Goal: Check status: Check status

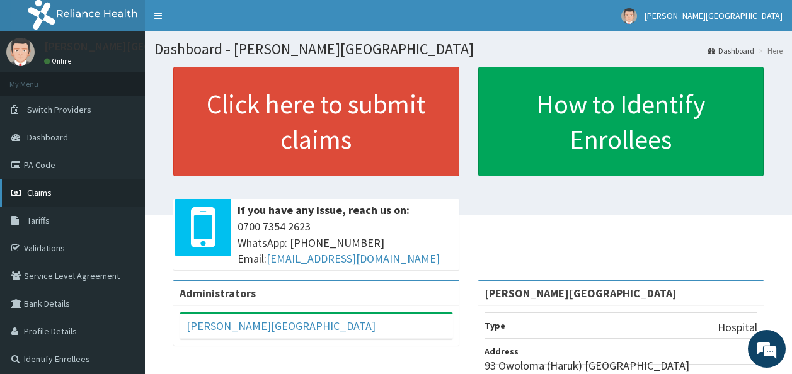
click at [78, 201] on link "Claims" at bounding box center [72, 193] width 145 height 28
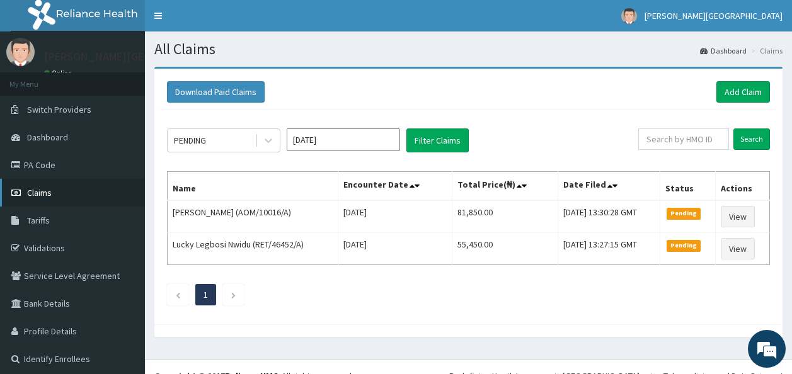
click at [55, 196] on link "Claims" at bounding box center [72, 193] width 145 height 28
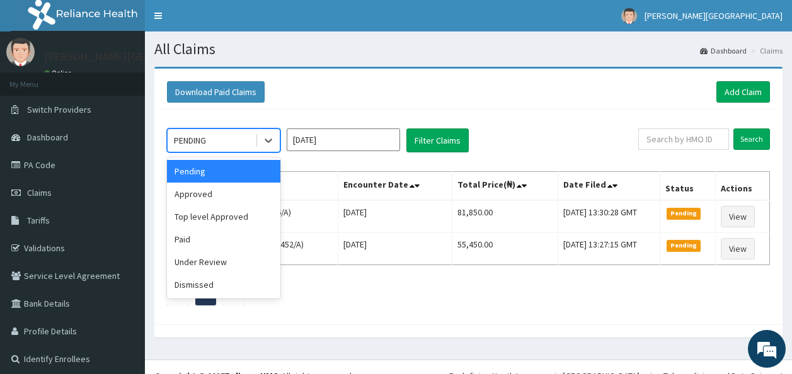
click at [256, 140] on div at bounding box center [267, 140] width 25 height 23
click at [221, 191] on div "Approved" at bounding box center [223, 194] width 113 height 23
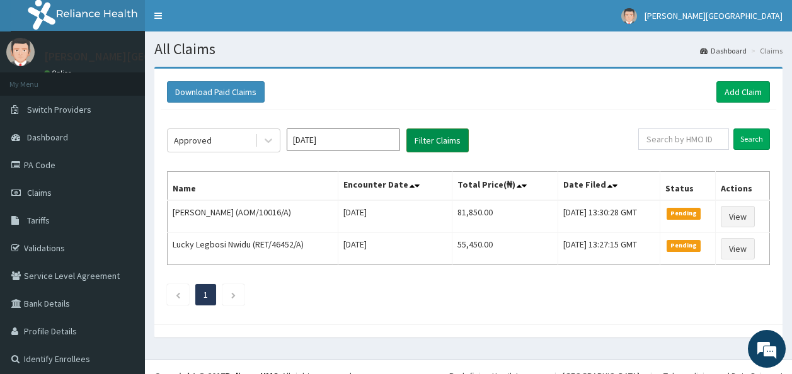
click at [428, 142] on button "Filter Claims" at bounding box center [437, 140] width 62 height 24
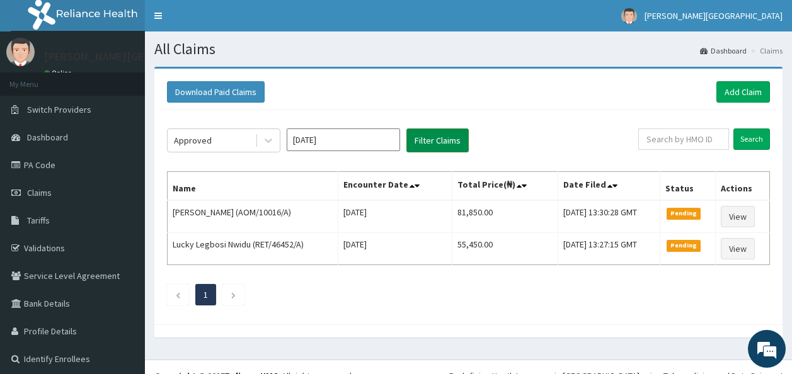
click at [428, 142] on button "Filter Claims" at bounding box center [437, 140] width 62 height 24
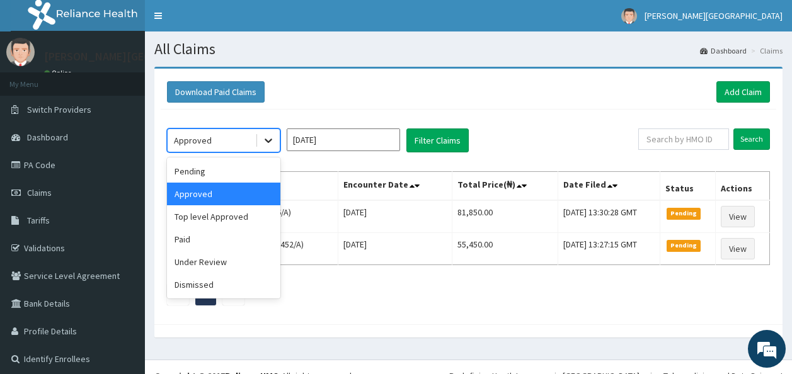
click at [265, 133] on div at bounding box center [268, 140] width 23 height 23
click at [229, 261] on div "Under Review" at bounding box center [223, 262] width 113 height 23
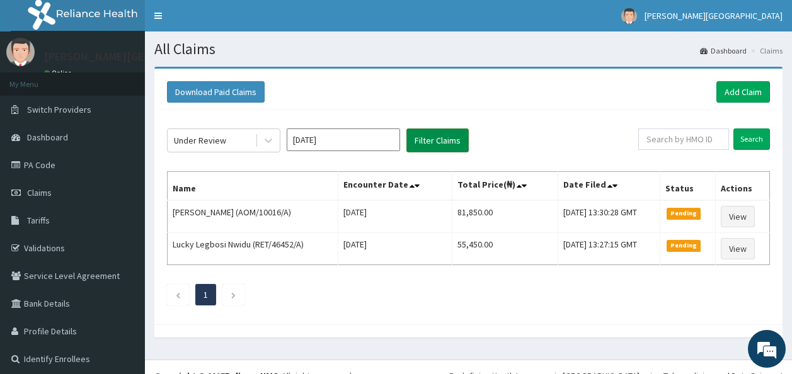
click at [431, 140] on button "Filter Claims" at bounding box center [437, 140] width 62 height 24
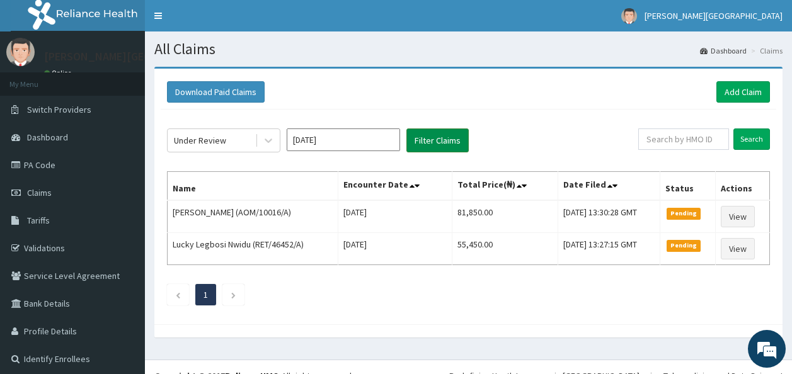
click at [431, 140] on button "Filter Claims" at bounding box center [437, 140] width 62 height 24
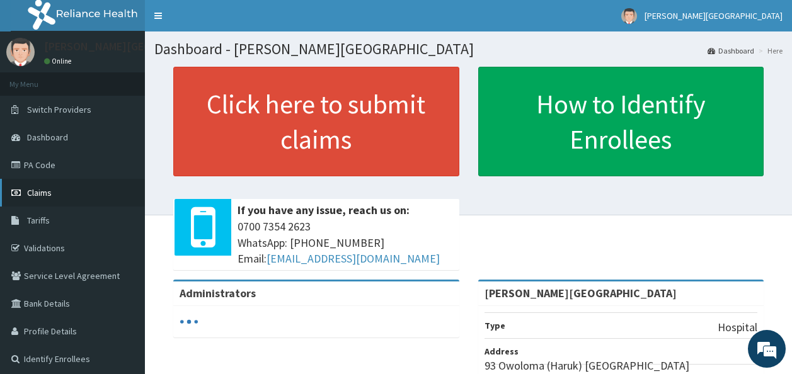
click at [70, 185] on link "Claims" at bounding box center [72, 193] width 145 height 28
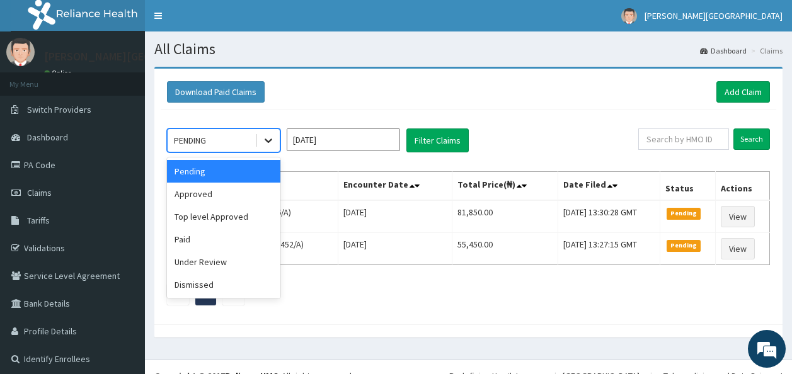
click at [266, 129] on div at bounding box center [268, 140] width 23 height 23
click at [239, 195] on div "Approved" at bounding box center [223, 194] width 113 height 23
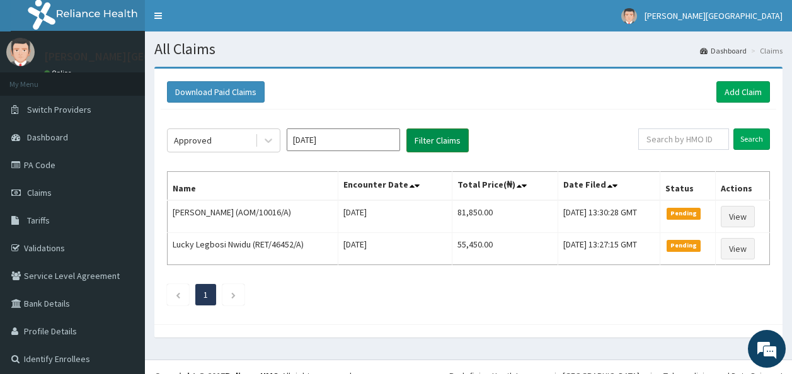
click at [433, 144] on button "Filter Claims" at bounding box center [437, 140] width 62 height 24
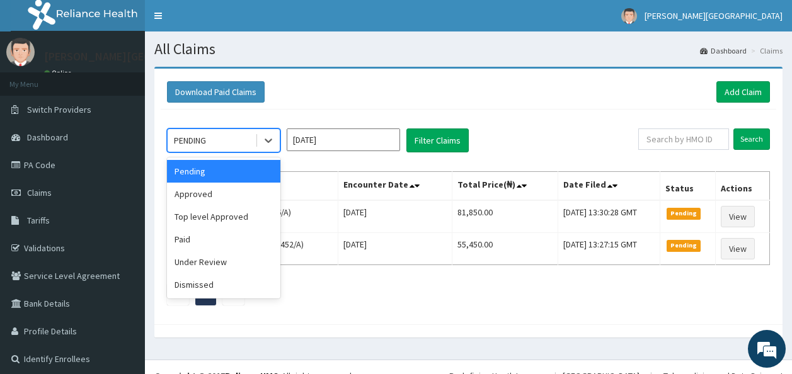
click at [280, 137] on div "PENDING" at bounding box center [223, 140] width 113 height 24
click at [245, 263] on div "Under Review" at bounding box center [223, 262] width 113 height 23
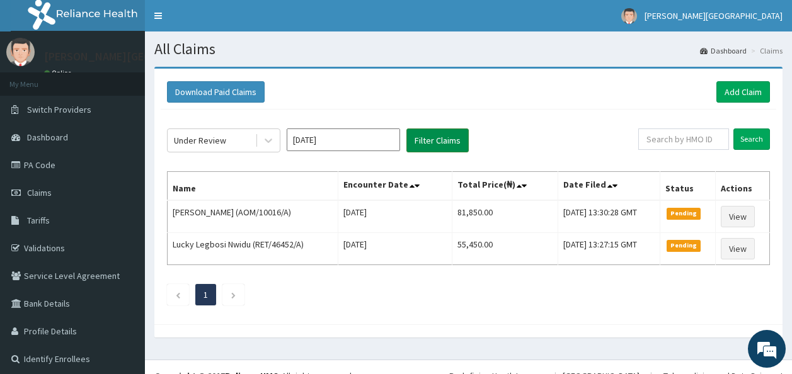
click at [438, 139] on button "Filter Claims" at bounding box center [437, 140] width 62 height 24
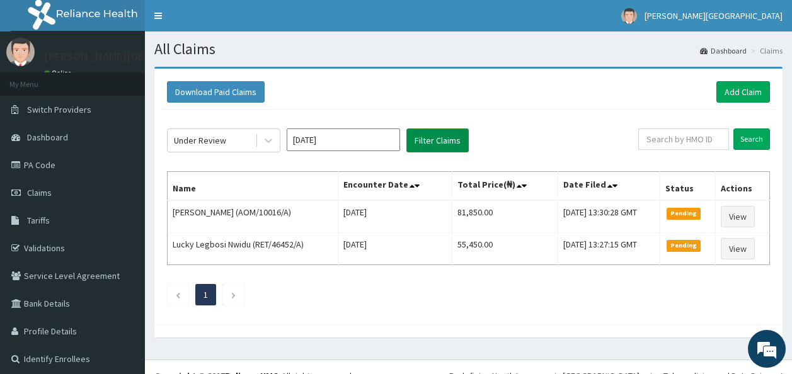
click at [438, 139] on button "Filter Claims" at bounding box center [437, 140] width 62 height 24
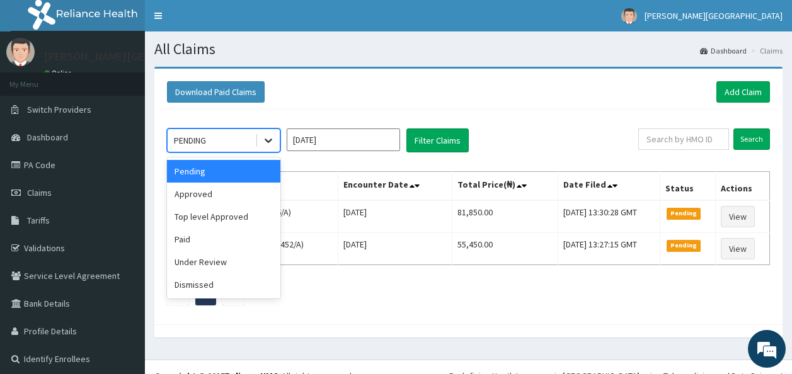
click at [279, 145] on div at bounding box center [268, 140] width 23 height 23
click at [270, 258] on div "Under Review" at bounding box center [223, 262] width 113 height 23
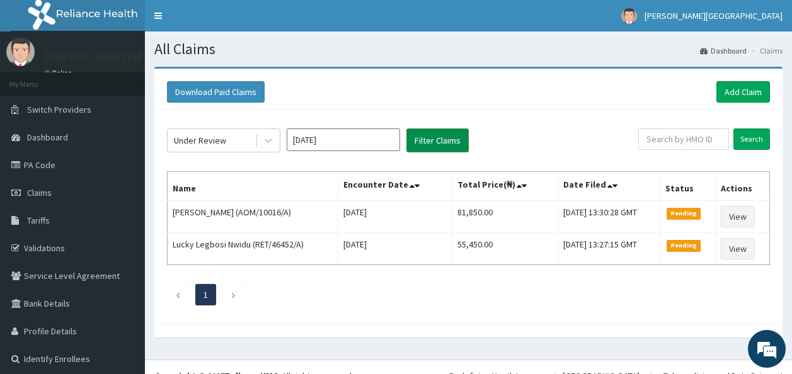
click at [430, 137] on button "Filter Claims" at bounding box center [437, 140] width 62 height 24
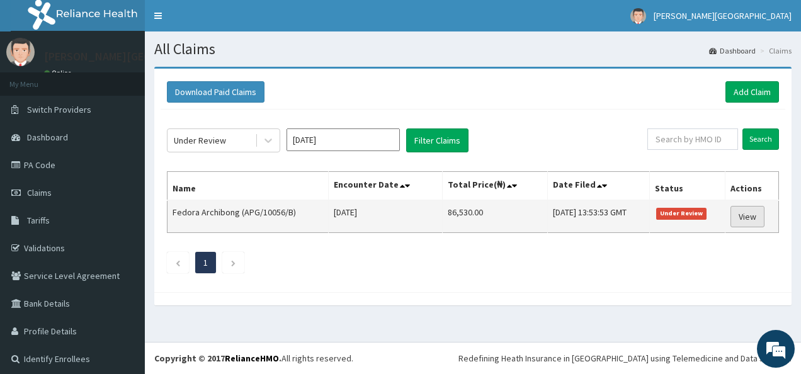
click at [737, 220] on link "View" at bounding box center [748, 216] width 34 height 21
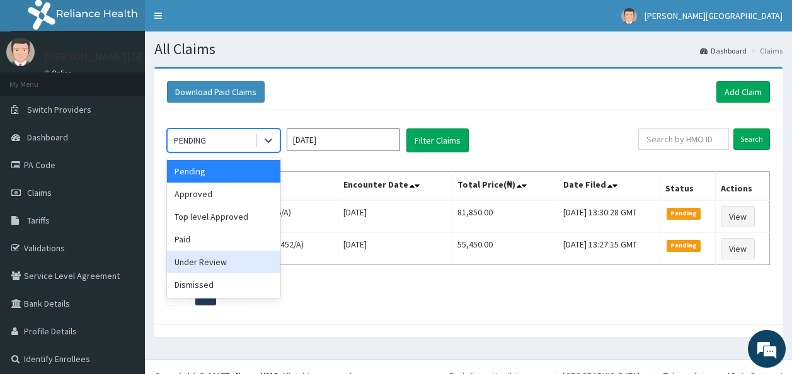
click at [223, 257] on div "Under Review" at bounding box center [223, 262] width 113 height 23
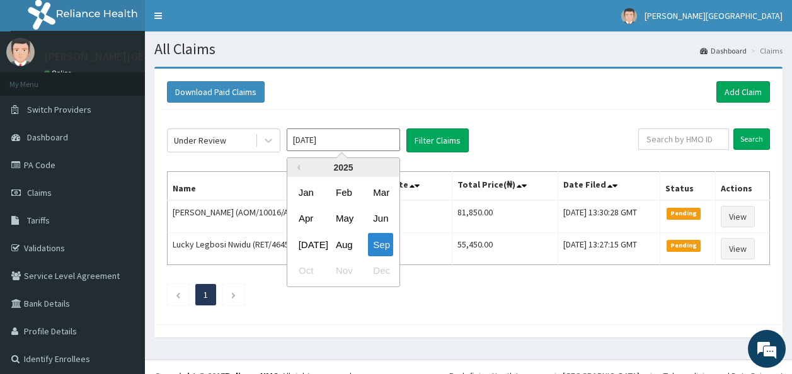
click at [314, 139] on input "[DATE]" at bounding box center [343, 139] width 113 height 23
click at [343, 237] on div "Aug" at bounding box center [343, 244] width 25 height 23
type input "Aug 2025"
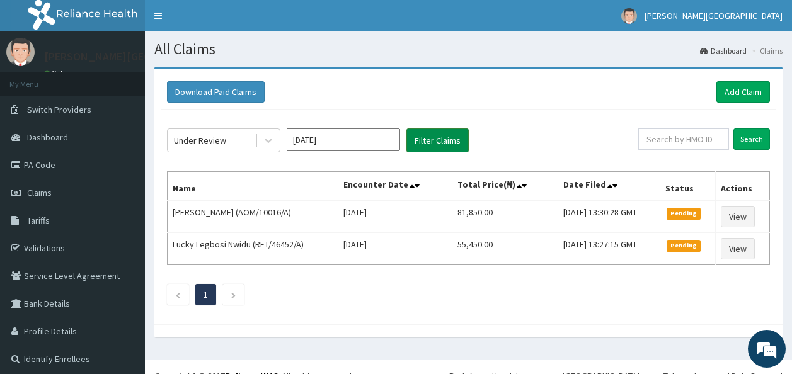
click at [421, 146] on button "Filter Claims" at bounding box center [437, 140] width 62 height 24
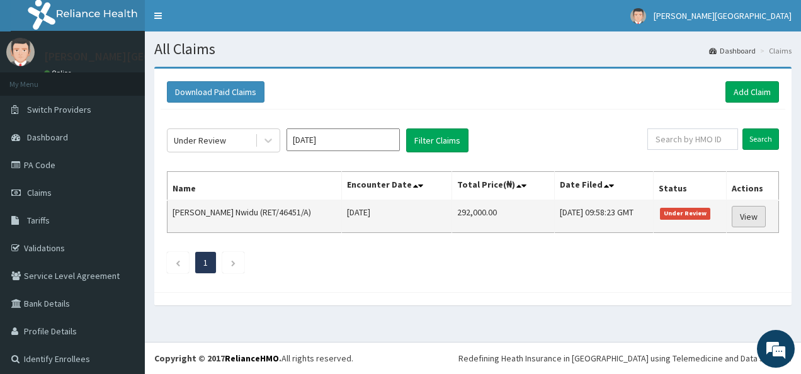
click at [732, 213] on link "View" at bounding box center [749, 216] width 34 height 21
